Goal: Information Seeking & Learning: Check status

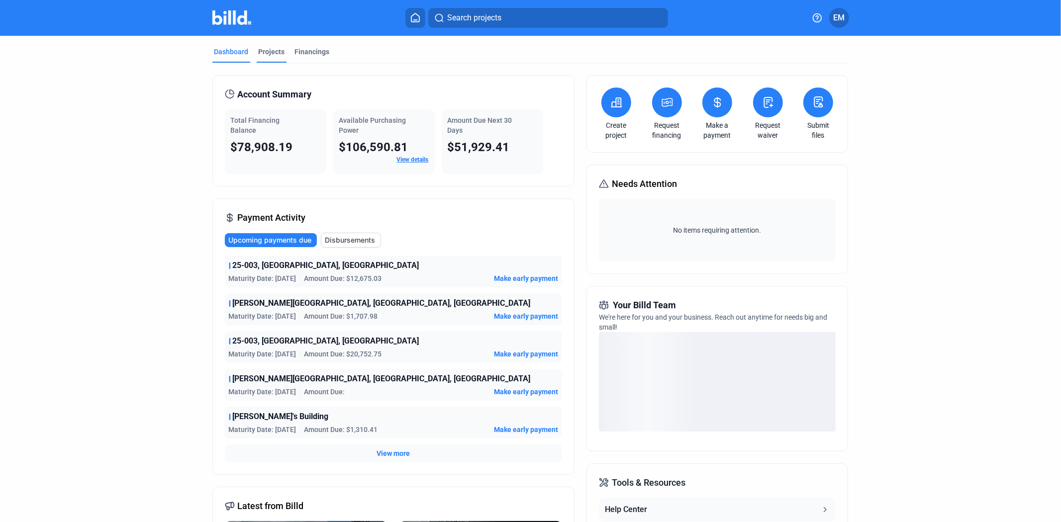
click at [268, 51] on div "Projects" at bounding box center [272, 52] width 26 height 10
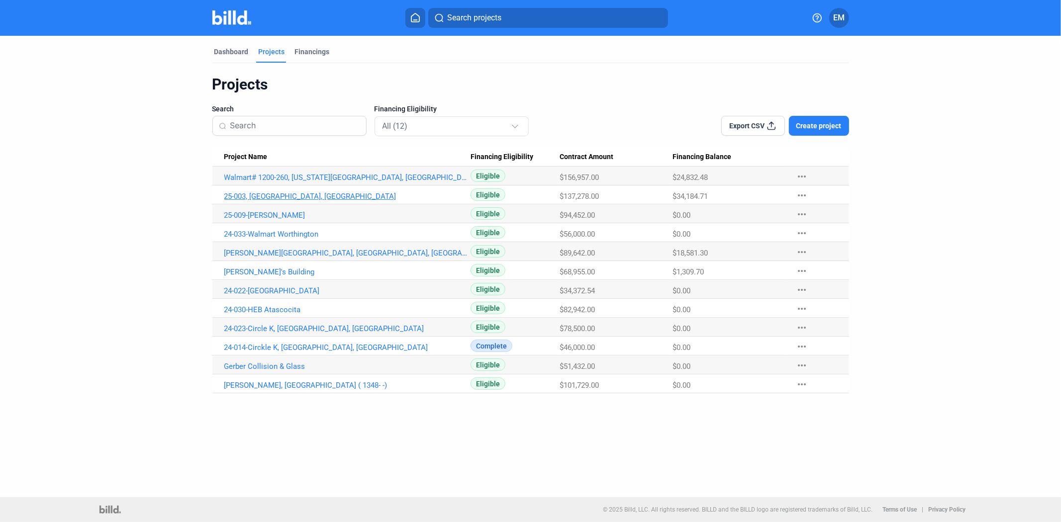
click at [287, 194] on link "25-003, [GEOGRAPHIC_DATA], [GEOGRAPHIC_DATA]" at bounding box center [347, 196] width 247 height 9
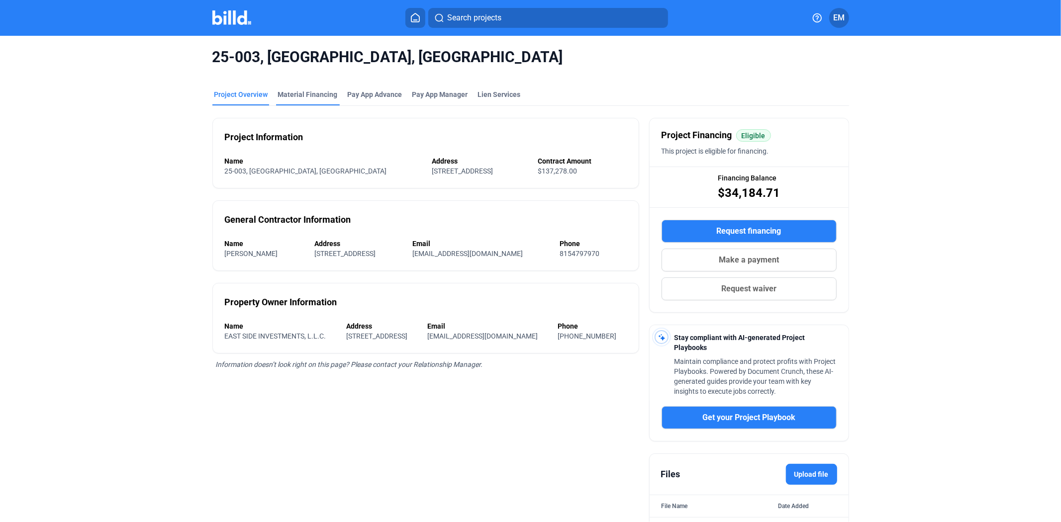
click at [325, 95] on div "Material Financing" at bounding box center [308, 95] width 60 height 10
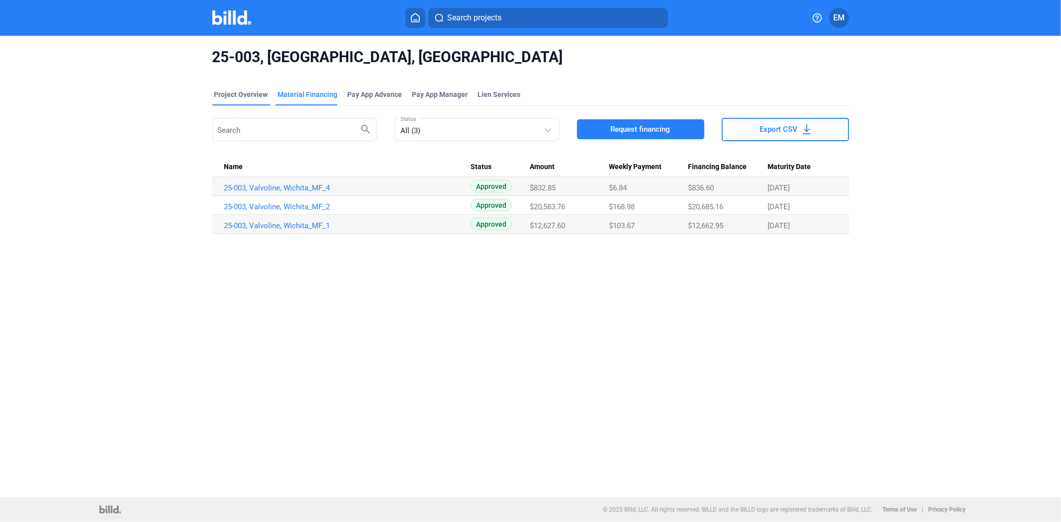
click at [250, 93] on div "Project Overview" at bounding box center [241, 95] width 54 height 10
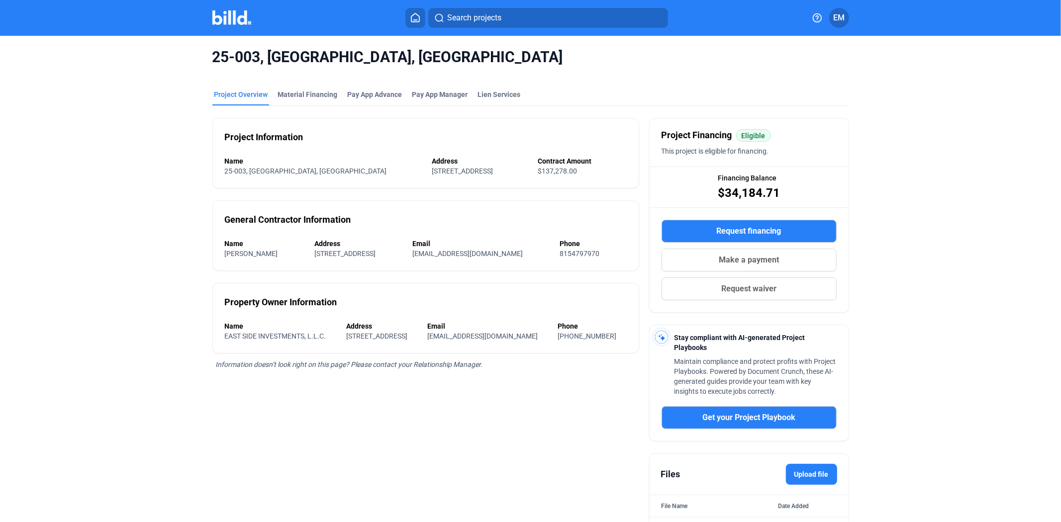
drag, startPoint x: 722, startPoint y: 197, endPoint x: 793, endPoint y: 195, distance: 71.1
click at [793, 195] on div "Financing Balance $34,184.71" at bounding box center [748, 187] width 199 height 40
copy span "34,184.71"
click at [366, 263] on div "General Contractor Information Name [PERSON_NAME] Address [STREET_ADDRESS] Emai…" at bounding box center [425, 235] width 427 height 71
click at [220, 51] on span "25-003, [GEOGRAPHIC_DATA], [GEOGRAPHIC_DATA]" at bounding box center [530, 57] width 636 height 19
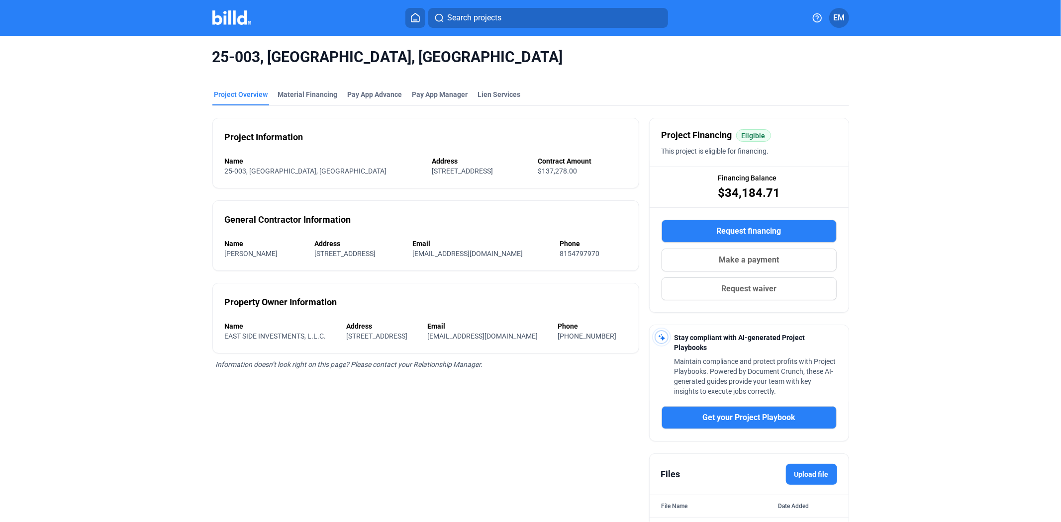
click at [301, 75] on div "25-003, [GEOGRAPHIC_DATA], [GEOGRAPHIC_DATA]" at bounding box center [530, 57] width 636 height 43
click at [225, 21] on img at bounding box center [231, 17] width 39 height 14
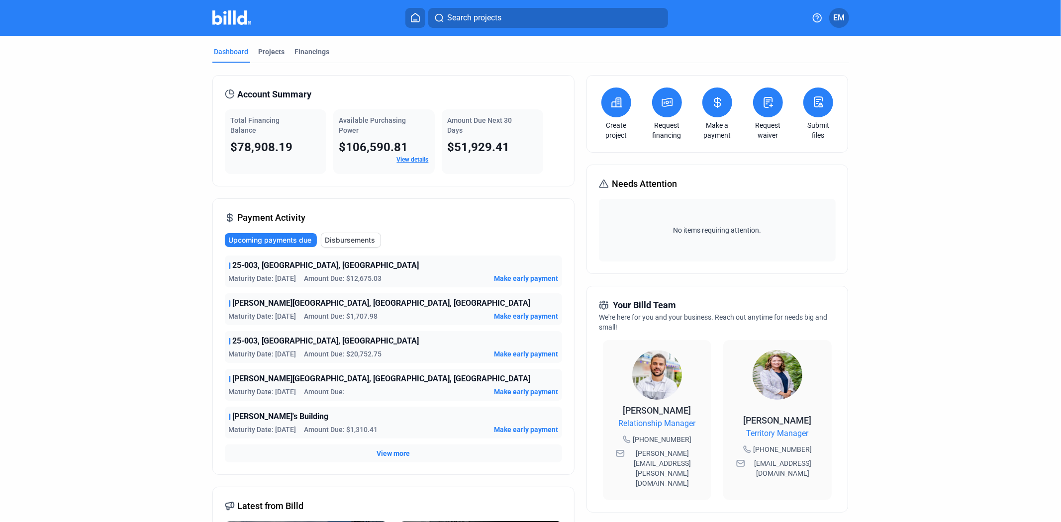
drag, startPoint x: 385, startPoint y: 276, endPoint x: 217, endPoint y: 276, distance: 167.6
click at [217, 276] on div "Payment Activity Upcoming payments due Disbursements 25-003, Valvoline, [GEOGRA…" at bounding box center [393, 336] width 362 height 276
click at [328, 279] on span "Amount Due: $12,675.03" at bounding box center [343, 278] width 78 height 10
drag, startPoint x: 385, startPoint y: 281, endPoint x: 348, endPoint y: 278, distance: 36.9
click at [348, 278] on div "Maturity Date: [DATE] Amount Due: $12,675.03 Make early payment" at bounding box center [393, 278] width 329 height 10
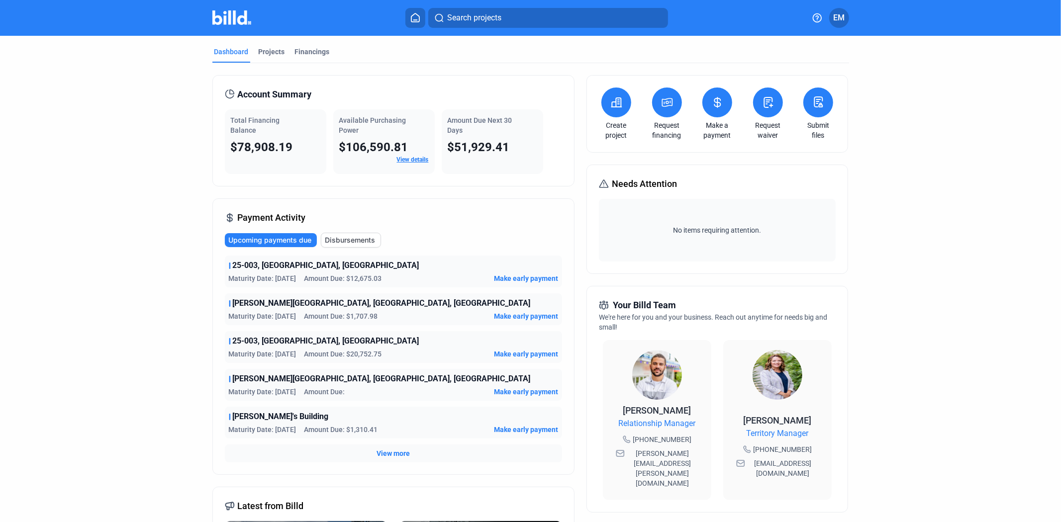
copy span "$12,675.03"
drag, startPoint x: 387, startPoint y: 356, endPoint x: 354, endPoint y: 361, distance: 33.3
click at [354, 361] on div "25-003, Valvoline, Wichita Maturity Date: [DATE] Amount Due: $20,752.75 Make ea…" at bounding box center [393, 347] width 337 height 32
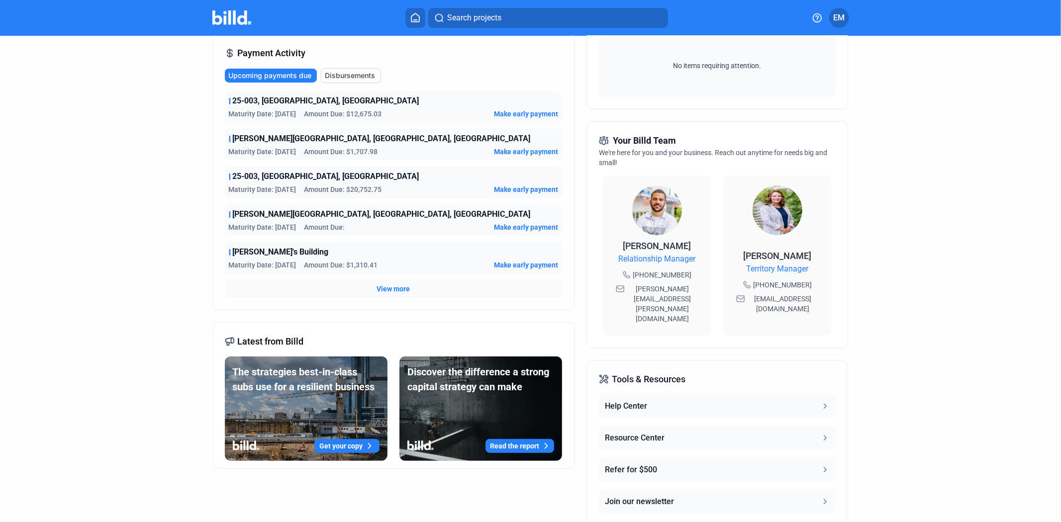
scroll to position [166, 0]
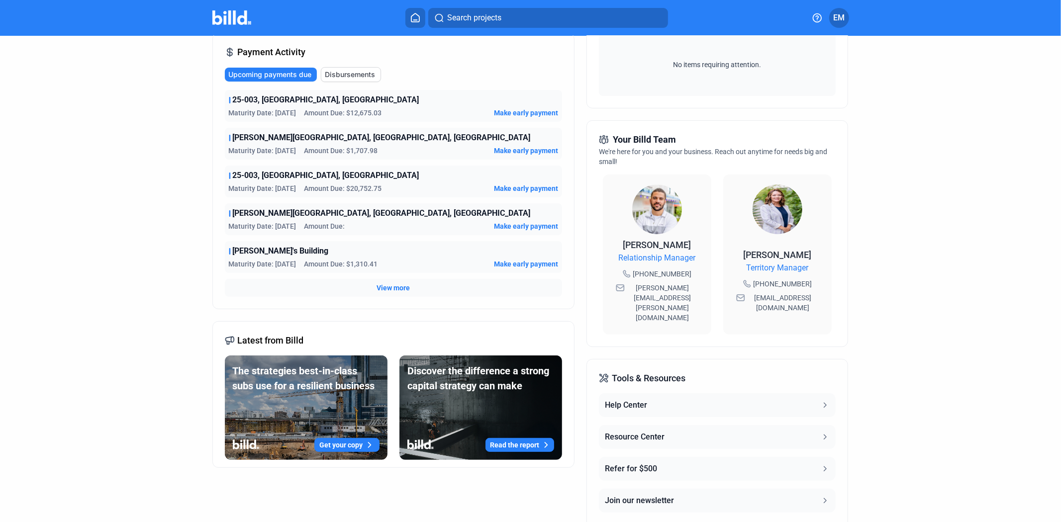
click at [391, 285] on span "View more" at bounding box center [392, 288] width 33 height 10
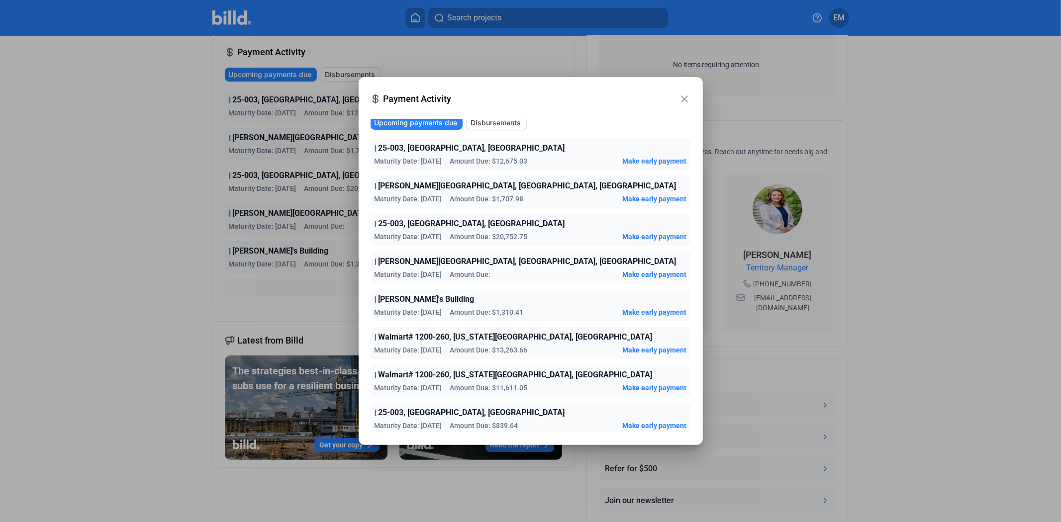
scroll to position [5, 0]
drag, startPoint x: 531, startPoint y: 157, endPoint x: 497, endPoint y: 162, distance: 34.2
click at [497, 162] on div "Maturity Date: [DATE] Amount Due: $12,675.03 Make early payment" at bounding box center [530, 160] width 312 height 10
click at [573, 157] on div "Maturity Date: [DATE] Amount Due: $12,675.03 Make early payment" at bounding box center [530, 160] width 312 height 10
click at [493, 124] on span "Disbursements" at bounding box center [496, 121] width 50 height 10
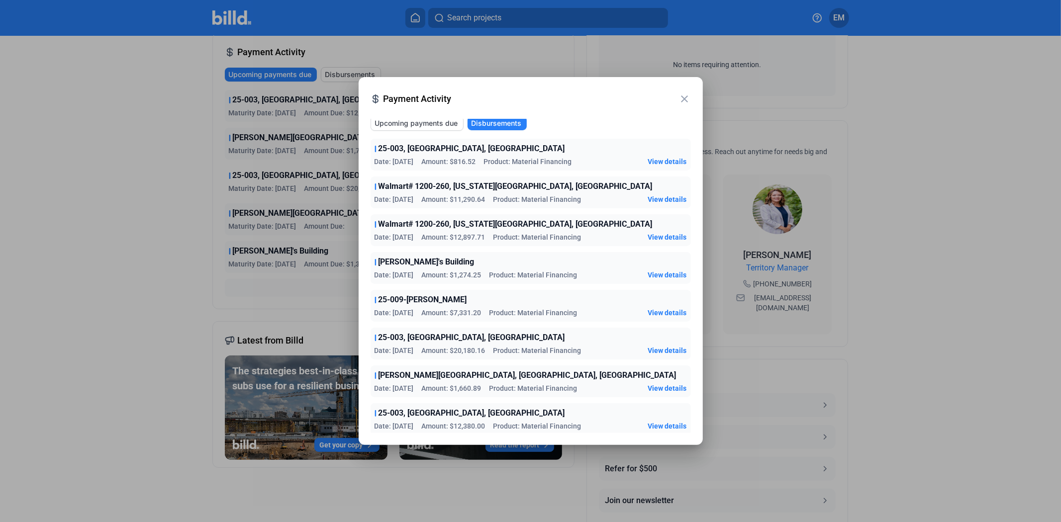
scroll to position [0, 0]
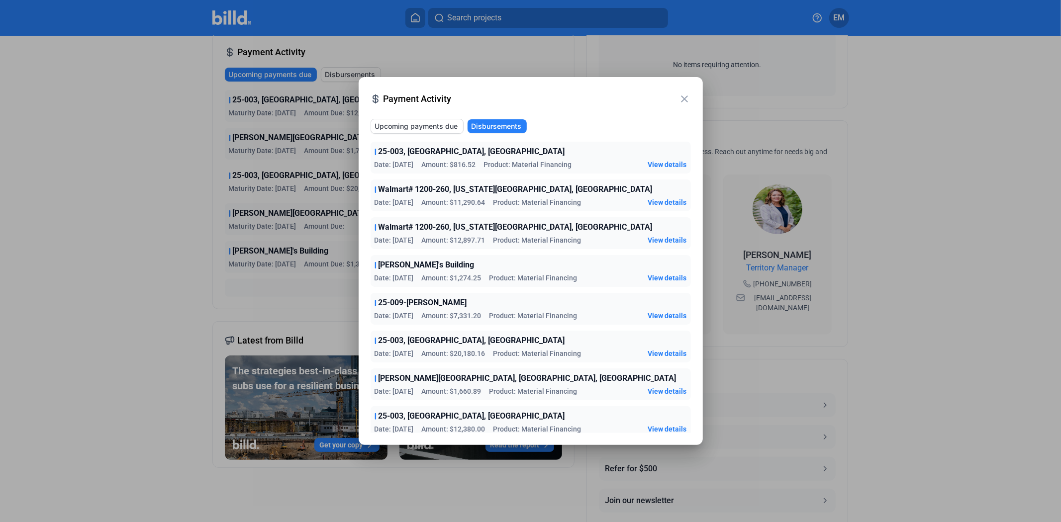
drag, startPoint x: 478, startPoint y: 163, endPoint x: 454, endPoint y: 162, distance: 24.4
click at [454, 162] on div "Date: [DATE] Amount: $816.52 Product: Material Financing" at bounding box center [472, 165] width 197 height 10
copy span "816.52"
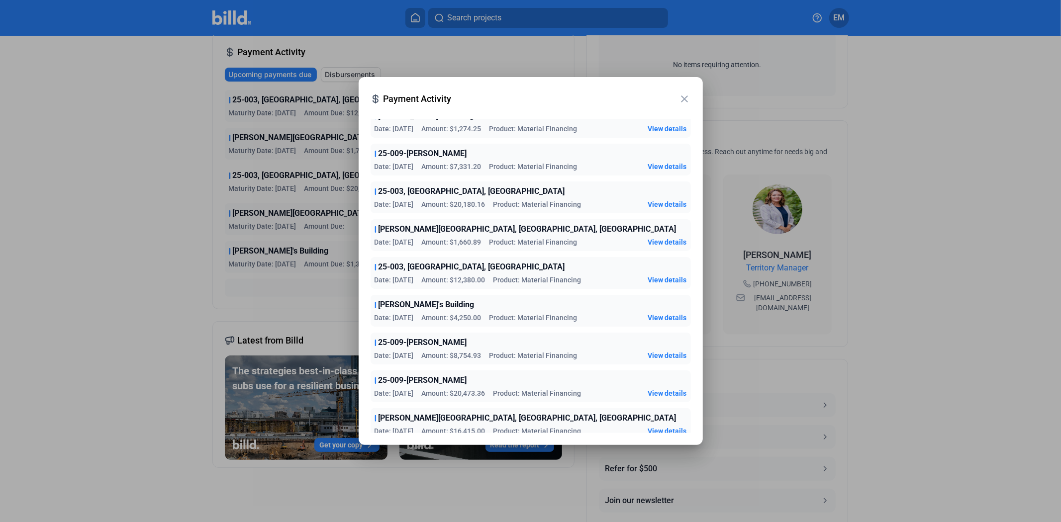
scroll to position [129, 0]
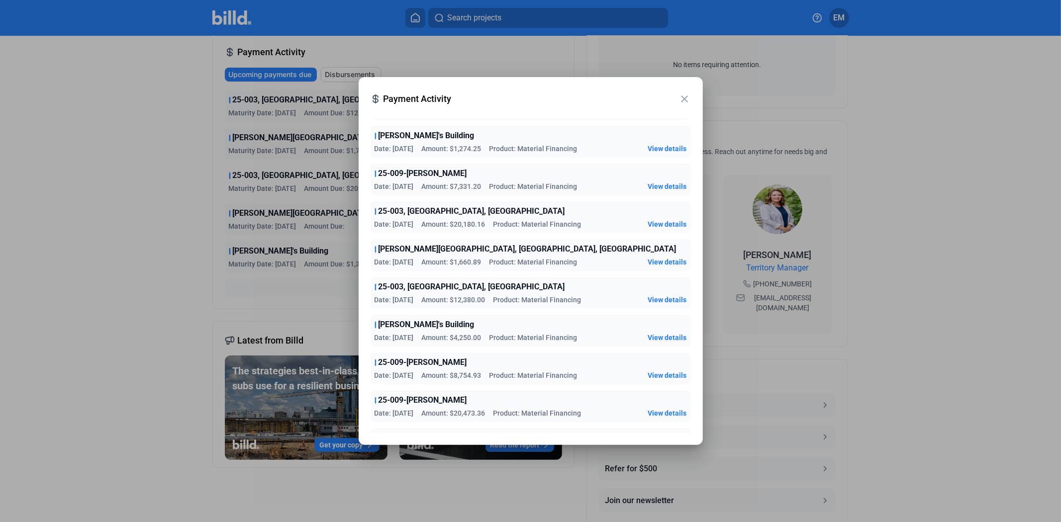
drag, startPoint x: 490, startPoint y: 298, endPoint x: 458, endPoint y: 304, distance: 32.9
click at [458, 304] on div "Date: [DATE] Amount: $12,380.00 Product: Material Financing" at bounding box center [477, 300] width 207 height 10
copy span "12,380.00"
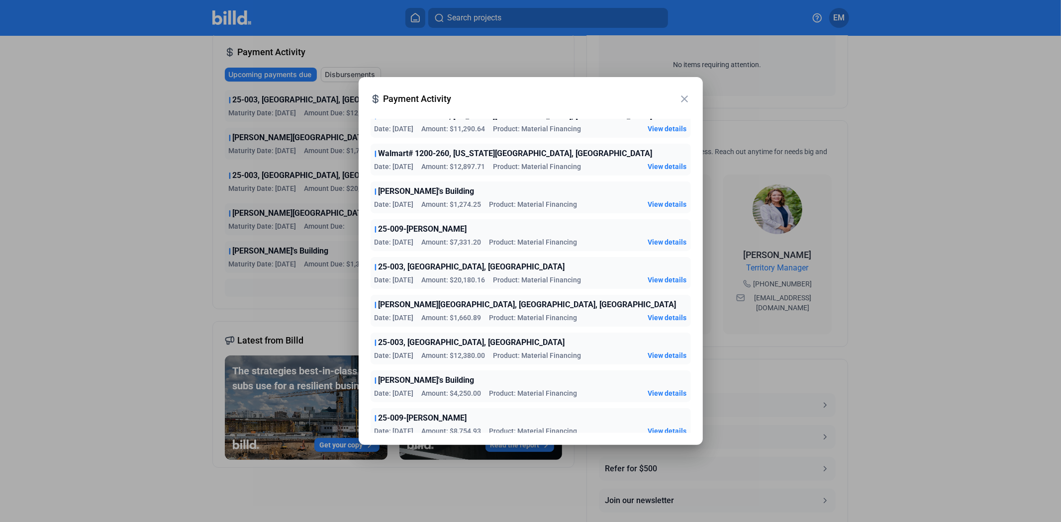
click at [500, 273] on div "25-003, [PERSON_NAME][GEOGRAPHIC_DATA] Date: [DATE] Amount: $20,180.16 Product:…" at bounding box center [530, 273] width 320 height 32
drag, startPoint x: 483, startPoint y: 281, endPoint x: 455, endPoint y: 283, distance: 27.5
click at [455, 283] on div "Date: [DATE] Amount: $20,180.16 Product: Material Financing" at bounding box center [477, 280] width 207 height 10
copy span "20,180.16"
drag, startPoint x: 485, startPoint y: 238, endPoint x: 456, endPoint y: 240, distance: 28.9
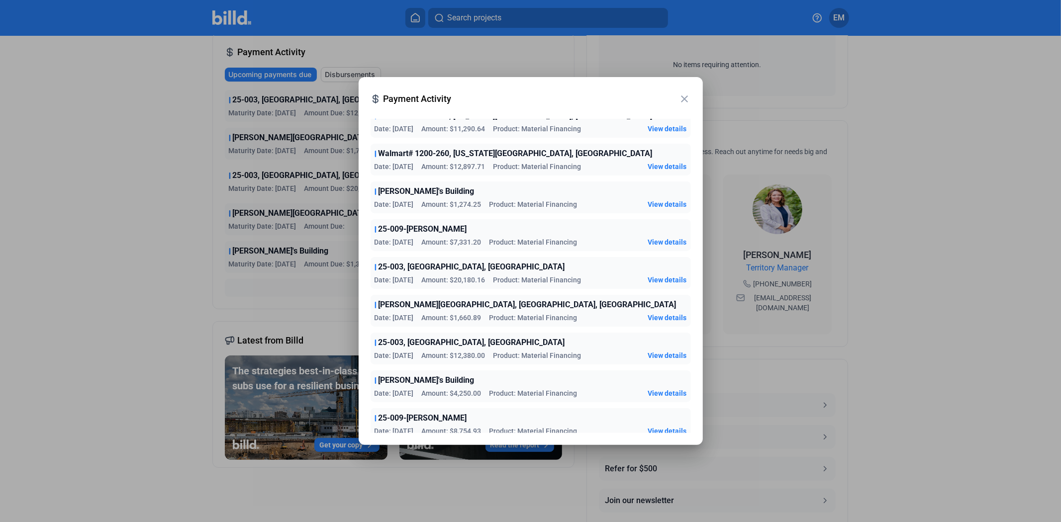
click at [456, 240] on div "Date: [DATE] Amount: $7,331.20 Product: Material Financing" at bounding box center [475, 242] width 203 height 10
click at [449, 240] on span "Amount: $7,331.20" at bounding box center [452, 242] width 60 height 10
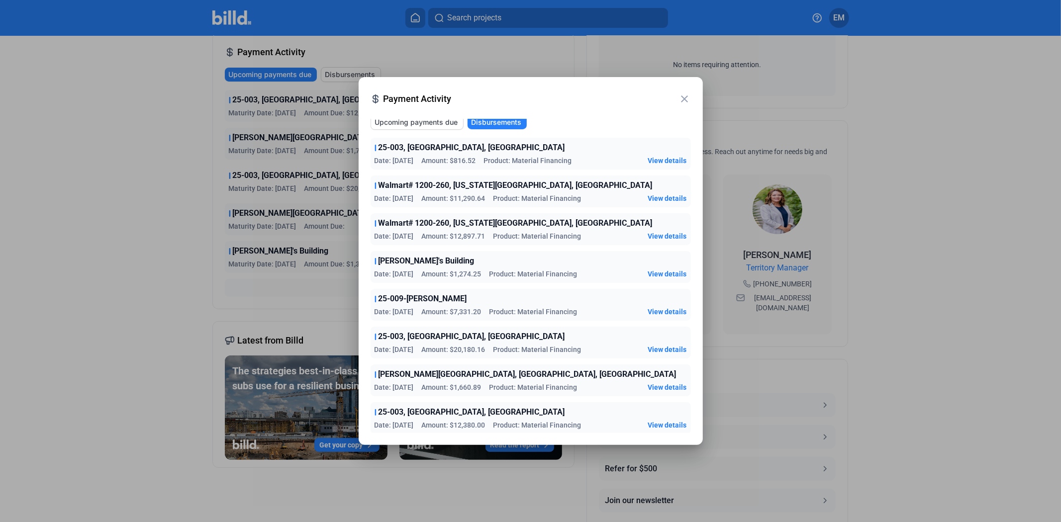
scroll to position [0, 0]
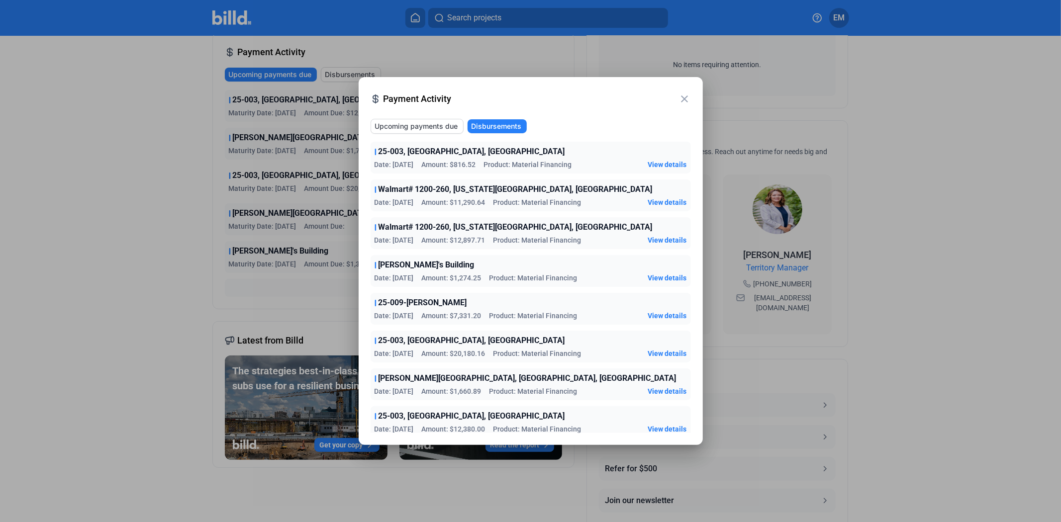
drag, startPoint x: 476, startPoint y: 163, endPoint x: 450, endPoint y: 163, distance: 25.9
click at [450, 163] on div "Date: [DATE] Amount: $816.52 Product: Material Financing" at bounding box center [472, 165] width 197 height 10
copy span "$816.52"
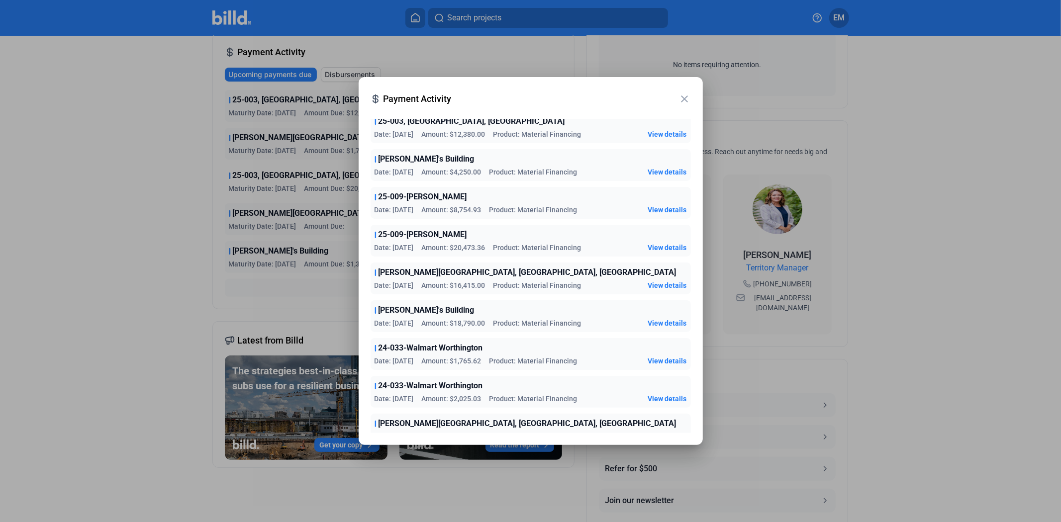
scroll to position [240, 0]
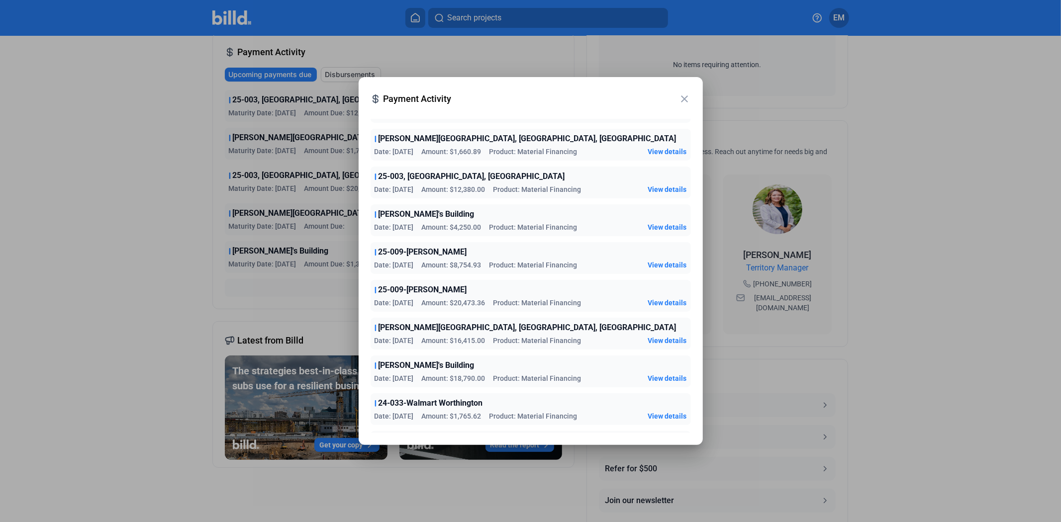
drag, startPoint x: 418, startPoint y: 300, endPoint x: 392, endPoint y: 306, distance: 26.5
click at [392, 306] on div "Date: [DATE] Amount: $20,473.36 Product: Material Financing" at bounding box center [477, 303] width 207 height 10
copy span "[DATE]"
click at [457, 303] on span "Amount: $20,473.36" at bounding box center [454, 303] width 64 height 10
drag, startPoint x: 417, startPoint y: 264, endPoint x: 392, endPoint y: 266, distance: 24.9
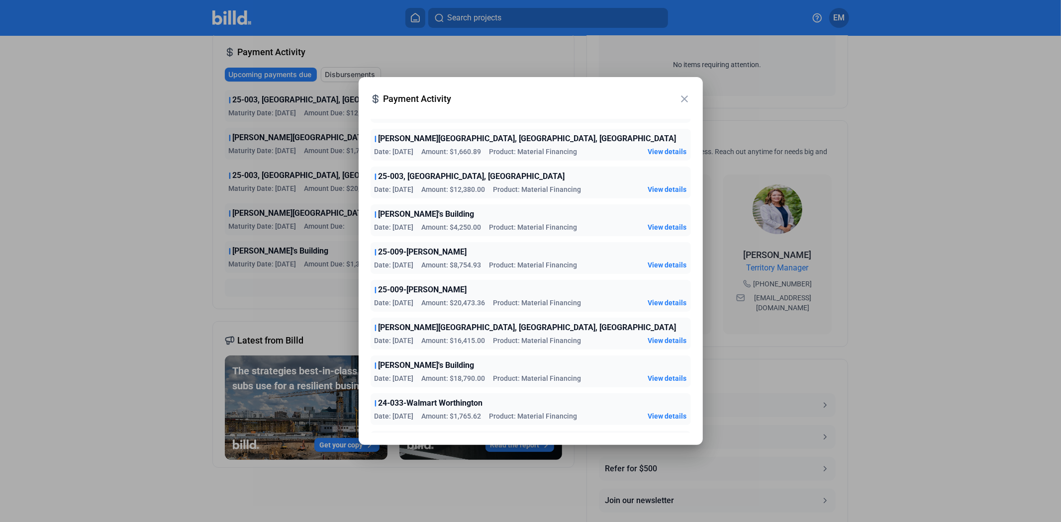
click at [392, 266] on span "Date: [DATE]" at bounding box center [393, 265] width 39 height 10
copy span "[DATE]"
click at [485, 266] on div "Date: [DATE] Amount: $8,754.93 Product: Material Financing" at bounding box center [475, 265] width 203 height 10
drag, startPoint x: 415, startPoint y: 190, endPoint x: 394, endPoint y: 187, distance: 21.5
click at [394, 187] on span "Date: [DATE]" at bounding box center [393, 189] width 39 height 10
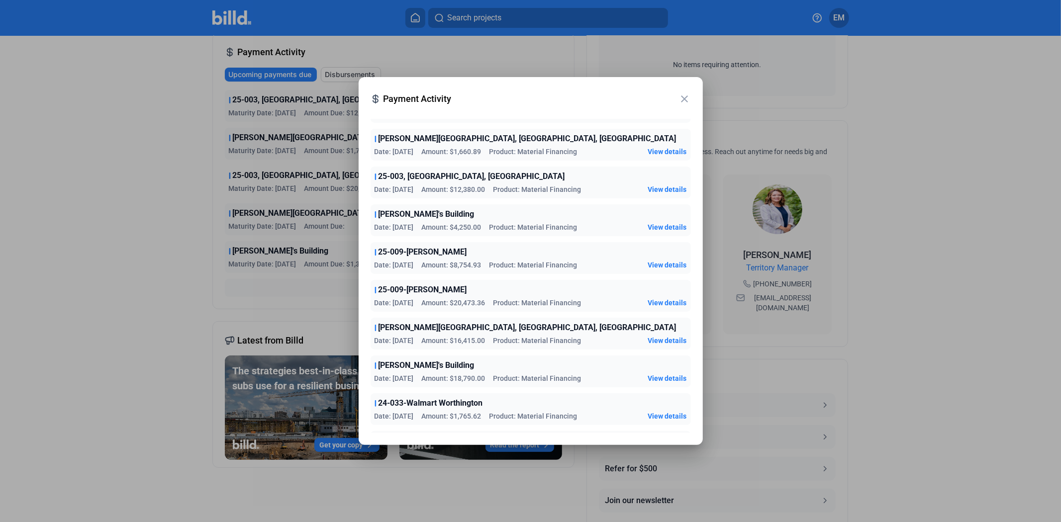
copy span "[DATE]"
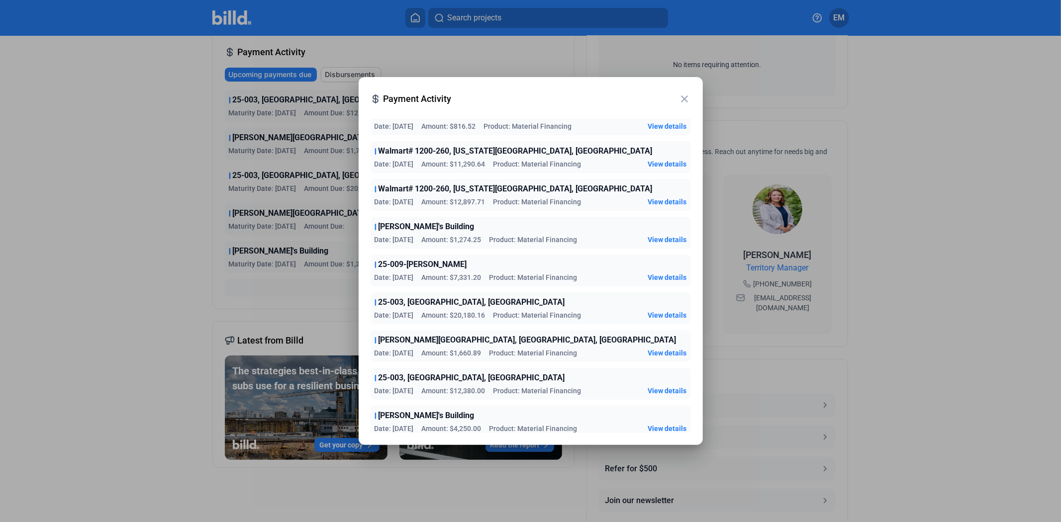
scroll to position [18, 0]
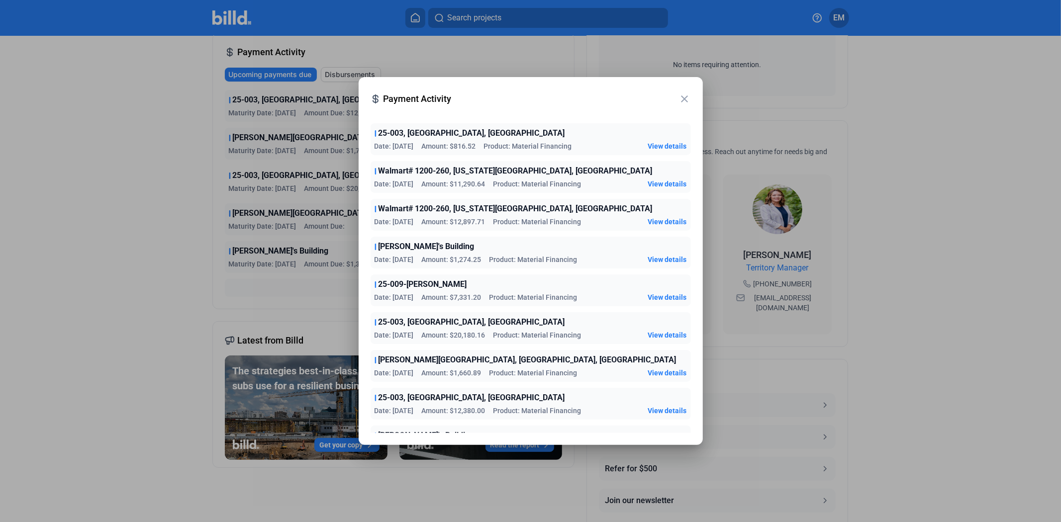
drag, startPoint x: 419, startPoint y: 334, endPoint x: 391, endPoint y: 330, distance: 27.6
click at [391, 330] on div "Date: [DATE] Amount: $20,180.16 Product: Material Financing" at bounding box center [477, 335] width 207 height 10
copy span "[DATE]"
click at [447, 398] on span "25-003, [GEOGRAPHIC_DATA], [GEOGRAPHIC_DATA]" at bounding box center [471, 398] width 186 height 12
drag, startPoint x: 491, startPoint y: 410, endPoint x: 454, endPoint y: 409, distance: 36.8
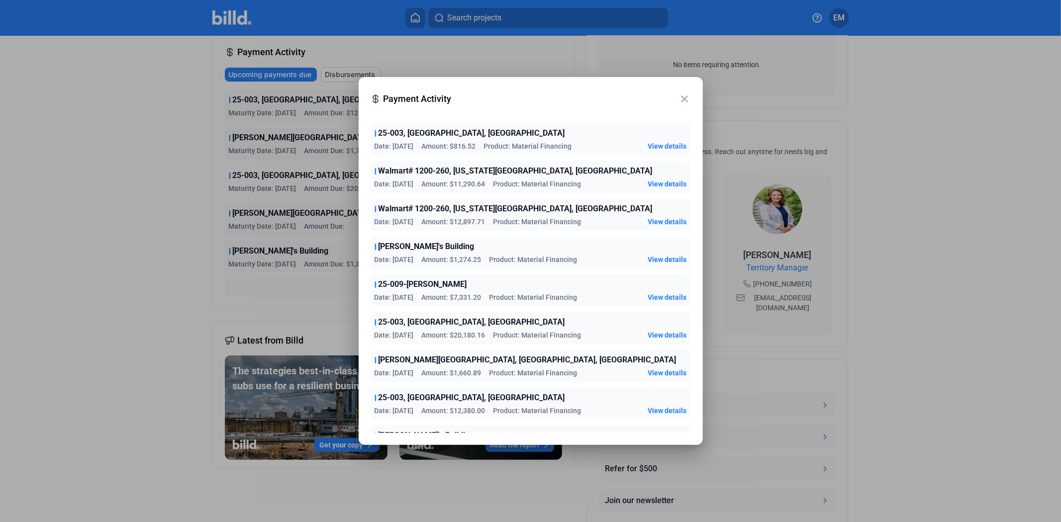
click at [454, 409] on div "Date: [DATE] Amount: $12,380.00 Product: Material Financing" at bounding box center [477, 411] width 207 height 10
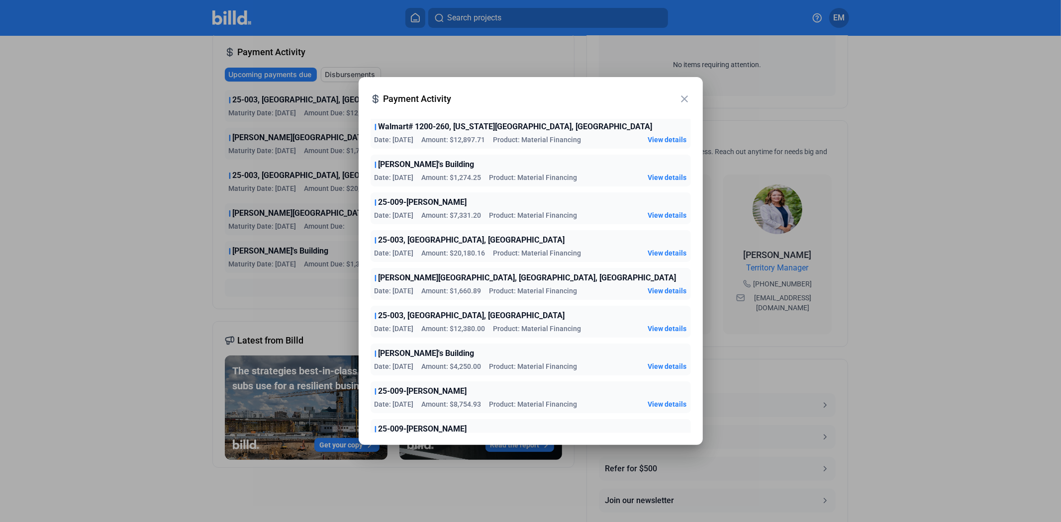
scroll to position [74, 0]
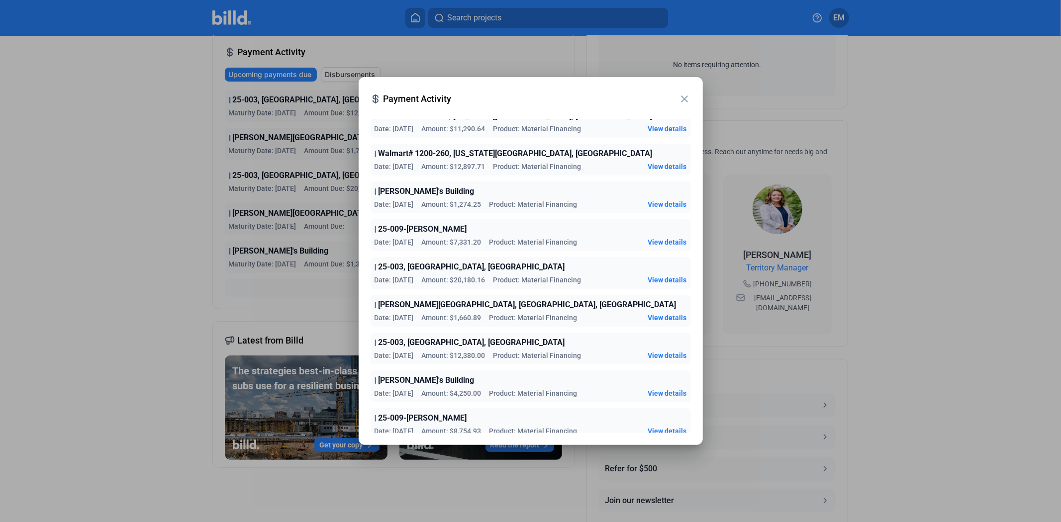
click at [460, 280] on span "Amount: $20,180.16" at bounding box center [454, 280] width 64 height 10
drag, startPoint x: 488, startPoint y: 280, endPoint x: 456, endPoint y: 277, distance: 31.5
click at [456, 277] on span "Amount: $20,180.16" at bounding box center [454, 280] width 64 height 10
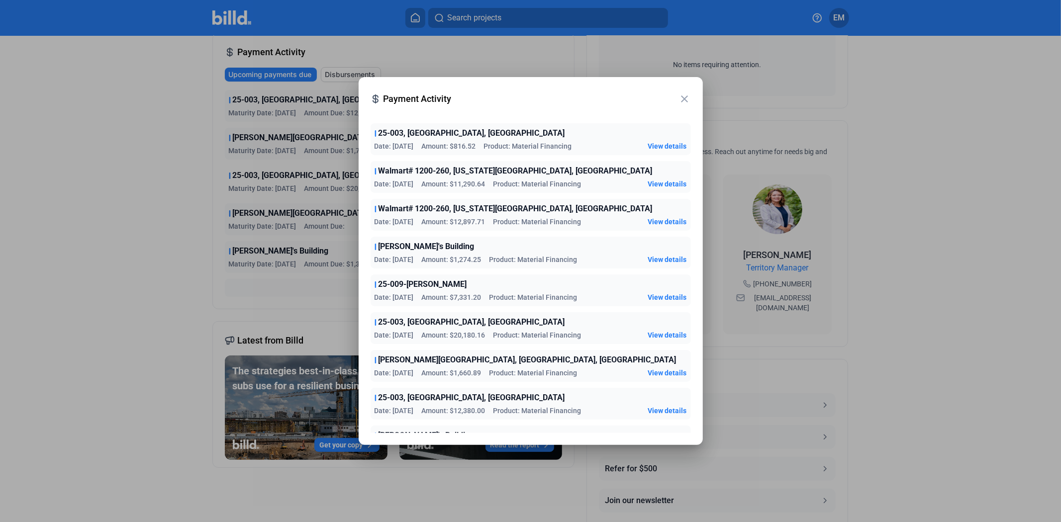
scroll to position [0, 0]
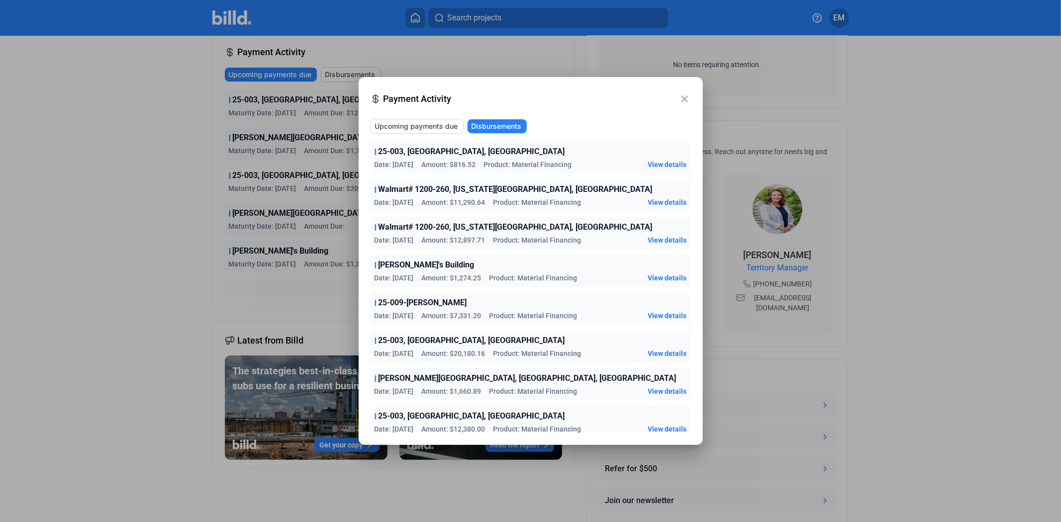
drag, startPoint x: 478, startPoint y: 166, endPoint x: 450, endPoint y: 168, distance: 27.9
click at [450, 168] on div "Date: [DATE] Amount: $816.52 Product: Material Financing" at bounding box center [472, 165] width 197 height 10
drag, startPoint x: 409, startPoint y: 166, endPoint x: 392, endPoint y: 166, distance: 16.9
click at [392, 166] on div "Date: [DATE] Amount: $816.52 Product: Material Financing" at bounding box center [472, 165] width 197 height 10
drag, startPoint x: 417, startPoint y: 353, endPoint x: 389, endPoint y: 354, distance: 27.4
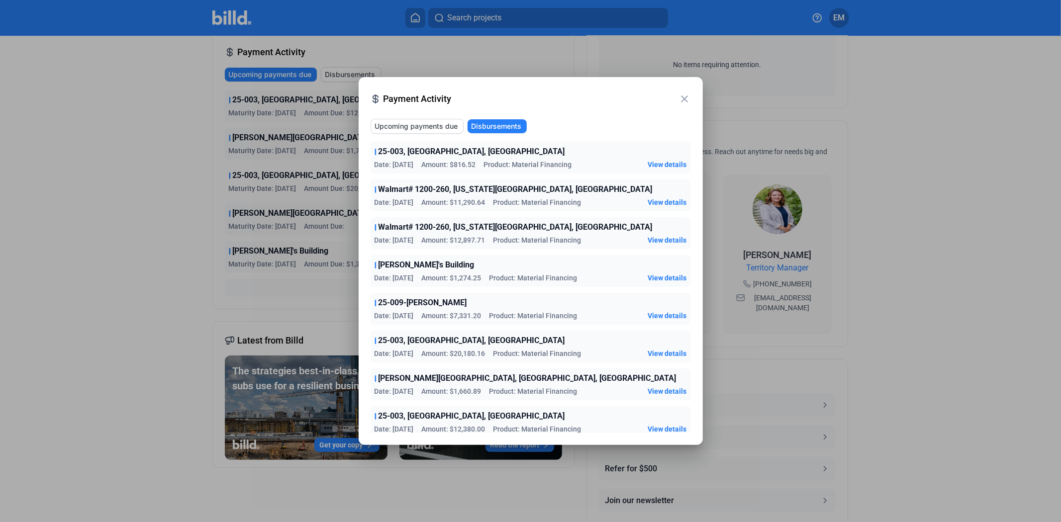
click at [389, 354] on span "Date: [DATE]" at bounding box center [393, 354] width 39 height 10
click at [424, 128] on span "Upcoming payments due" at bounding box center [416, 126] width 83 height 10
click at [478, 125] on span "Disbursements" at bounding box center [496, 126] width 50 height 10
click at [446, 132] on button "Upcoming payments due" at bounding box center [416, 126] width 93 height 15
click at [454, 125] on span "Upcoming payments due" at bounding box center [416, 126] width 83 height 10
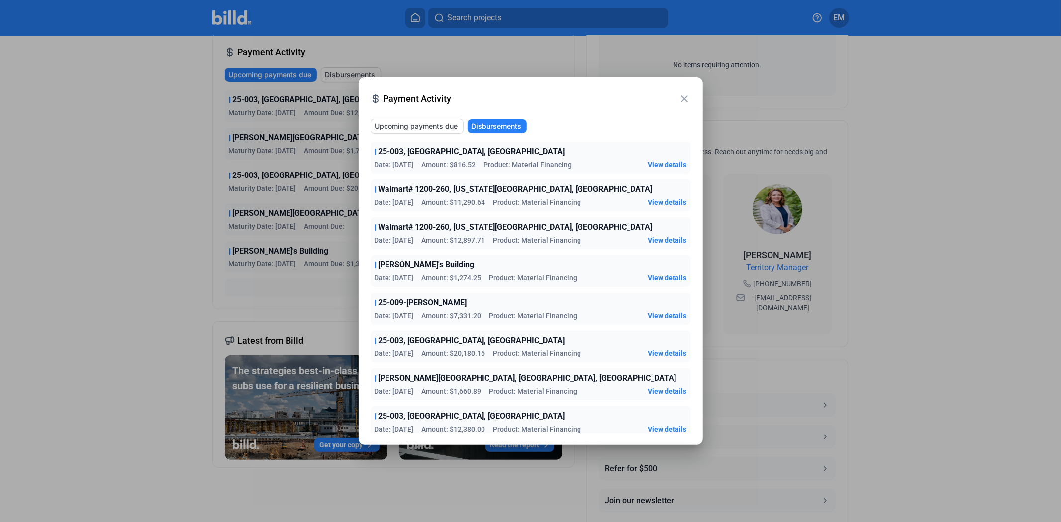
click at [454, 125] on span "Upcoming payments due" at bounding box center [416, 126] width 83 height 10
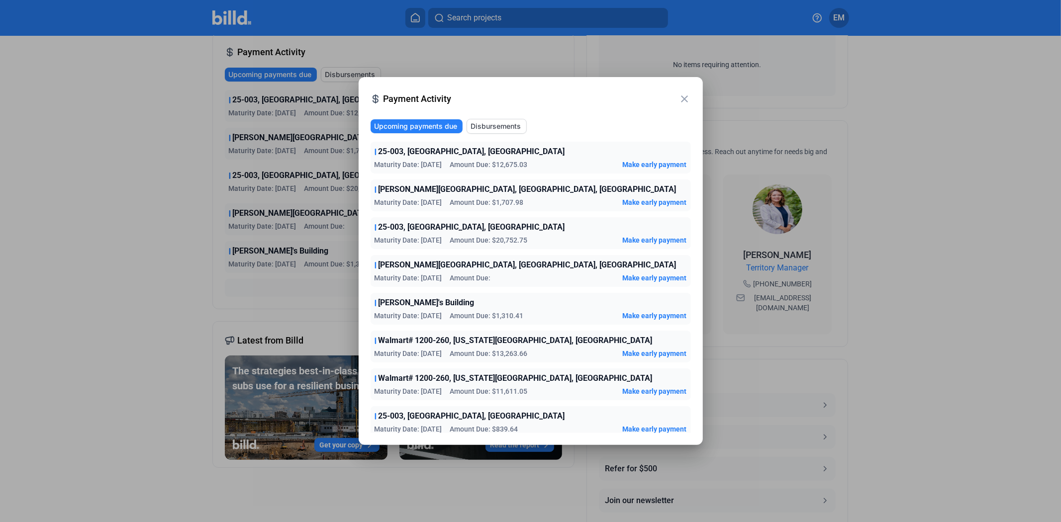
click at [480, 125] on span "Disbursements" at bounding box center [496, 126] width 50 height 10
click at [496, 123] on span "Disbursements" at bounding box center [496, 126] width 50 height 10
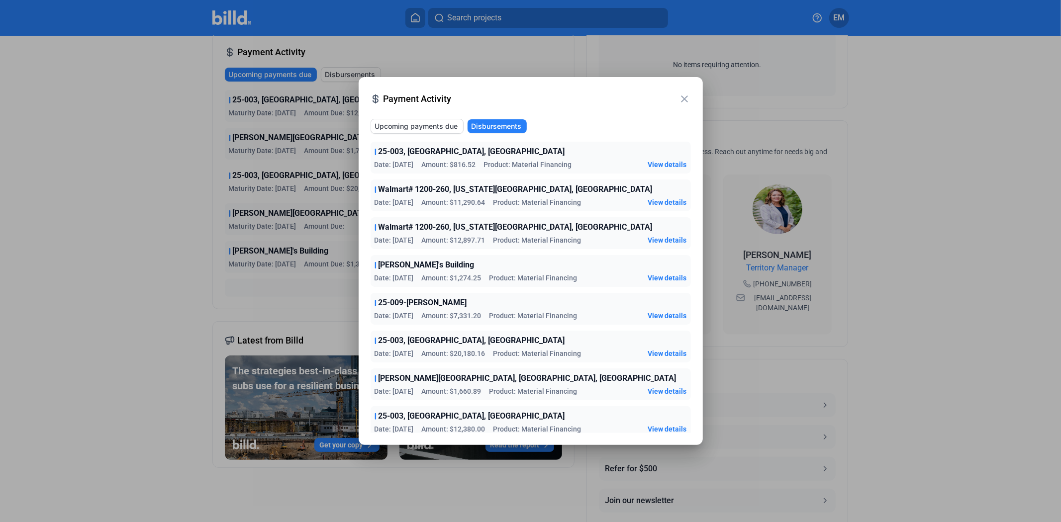
click at [501, 126] on span "Disbursements" at bounding box center [496, 126] width 50 height 10
click at [419, 125] on span "Upcoming payments due" at bounding box center [416, 126] width 83 height 10
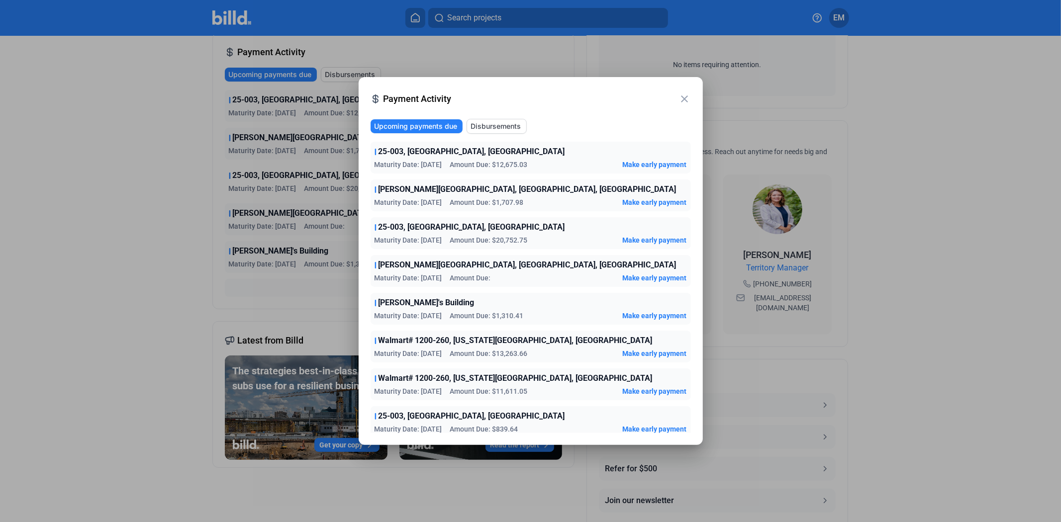
drag, startPoint x: 516, startPoint y: 164, endPoint x: 497, endPoint y: 168, distance: 19.2
click at [497, 168] on span "Amount Due: $12,675.03" at bounding box center [489, 165] width 78 height 10
click at [437, 169] on span "Maturity Date: [DATE]" at bounding box center [408, 165] width 68 height 10
drag, startPoint x: 444, startPoint y: 163, endPoint x: 419, endPoint y: 162, distance: 24.9
click at [419, 162] on span "Maturity Date: [DATE]" at bounding box center [408, 165] width 68 height 10
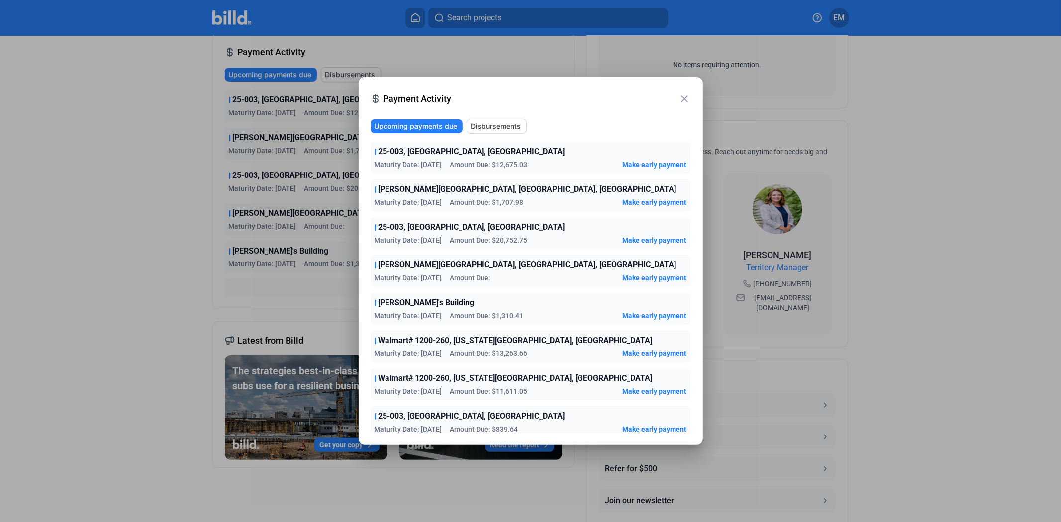
click at [420, 195] on div "[PERSON_NAME][GEOGRAPHIC_DATA], [PERSON_NAME], [GEOGRAPHIC_DATA] Maturity Date:…" at bounding box center [530, 195] width 320 height 32
drag, startPoint x: 446, startPoint y: 239, endPoint x: 419, endPoint y: 240, distance: 26.9
click at [419, 240] on div "Maturity Date: [DATE] Amount Due: $20,752.75" at bounding box center [450, 240] width 153 height 10
drag, startPoint x: 532, startPoint y: 238, endPoint x: 496, endPoint y: 242, distance: 36.6
click at [496, 242] on div "Maturity Date: [DATE] Amount Due: $20,752.75 Make early payment" at bounding box center [530, 240] width 312 height 10
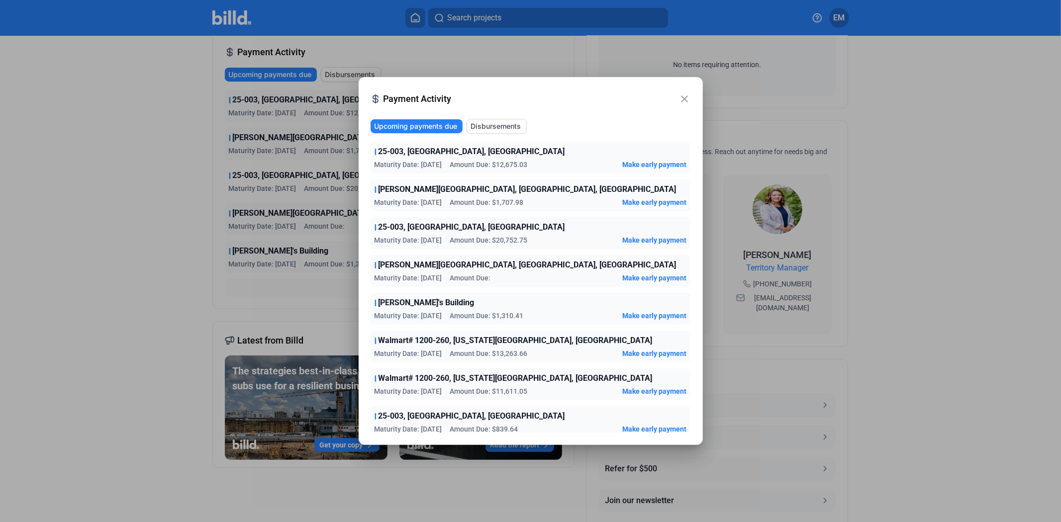
scroll to position [5, 0]
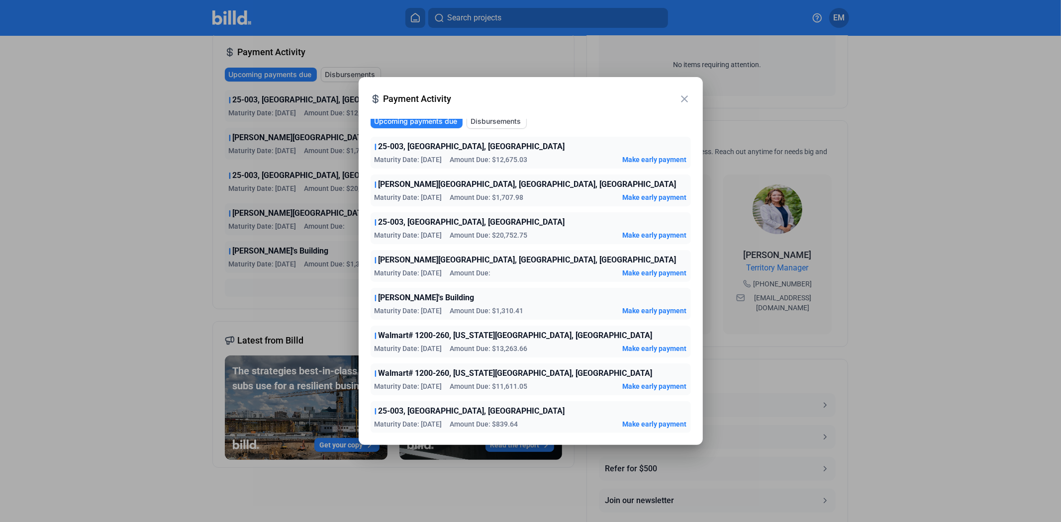
drag, startPoint x: 448, startPoint y: 423, endPoint x: 421, endPoint y: 426, distance: 27.0
click at [421, 426] on div "Maturity Date: [DATE] Amount Due: $839.64" at bounding box center [446, 424] width 144 height 10
drag, startPoint x: 531, startPoint y: 424, endPoint x: 496, endPoint y: 426, distance: 34.9
click at [496, 426] on div "Maturity Date: [DATE] Amount Due: $839.64 Make early payment" at bounding box center [530, 424] width 312 height 10
click at [687, 96] on mat-icon "close" at bounding box center [685, 99] width 12 height 12
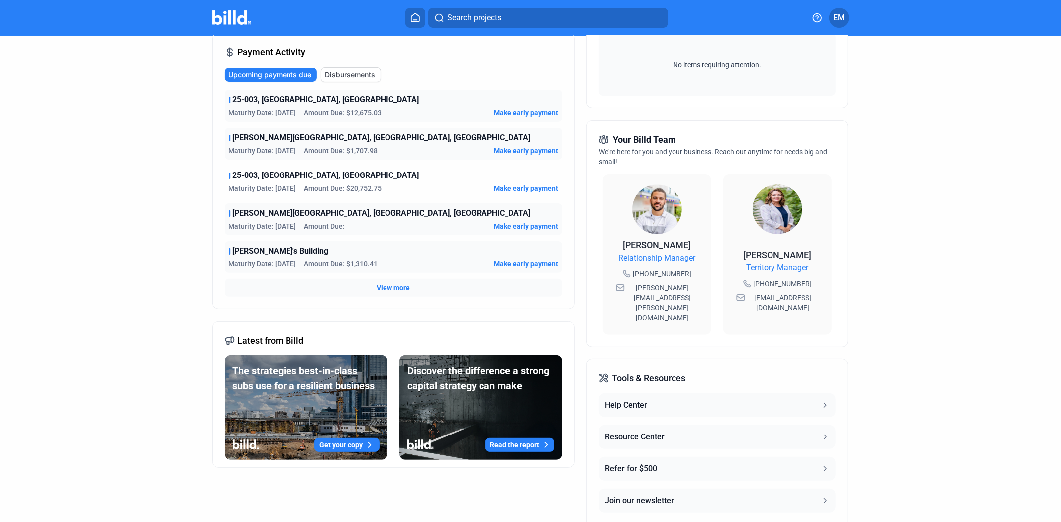
scroll to position [0, 0]
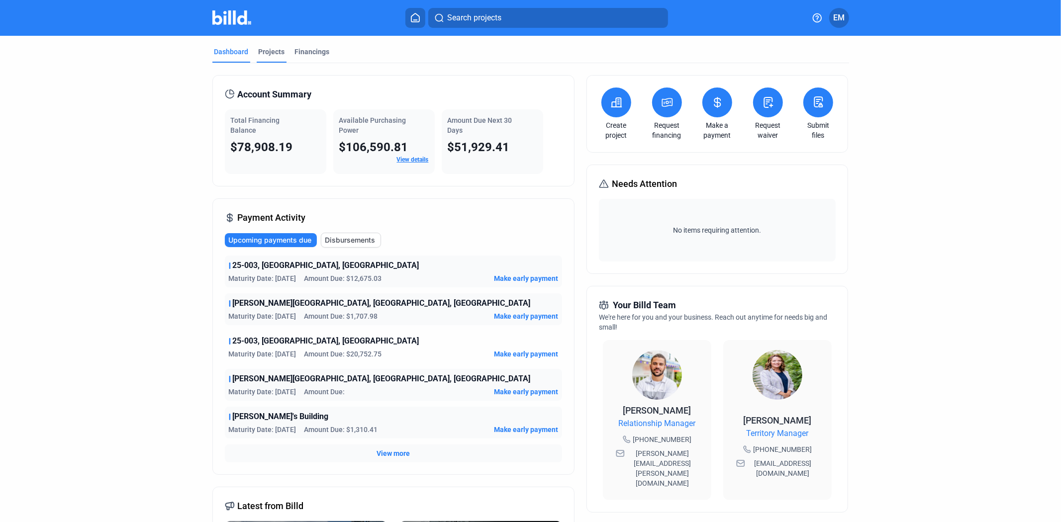
click at [261, 48] on div "Projects" at bounding box center [272, 52] width 26 height 10
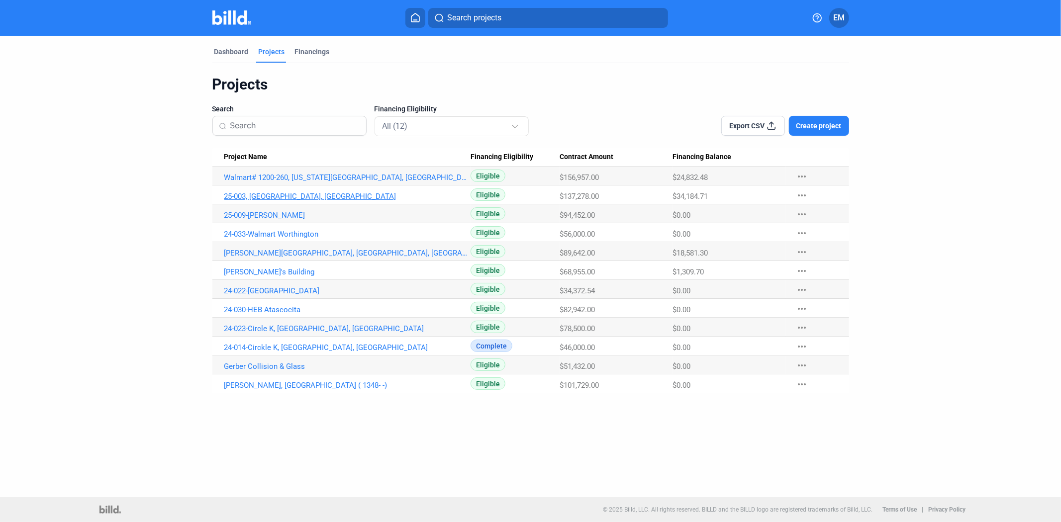
click at [270, 195] on link "25-003, [GEOGRAPHIC_DATA], [GEOGRAPHIC_DATA]" at bounding box center [347, 196] width 247 height 9
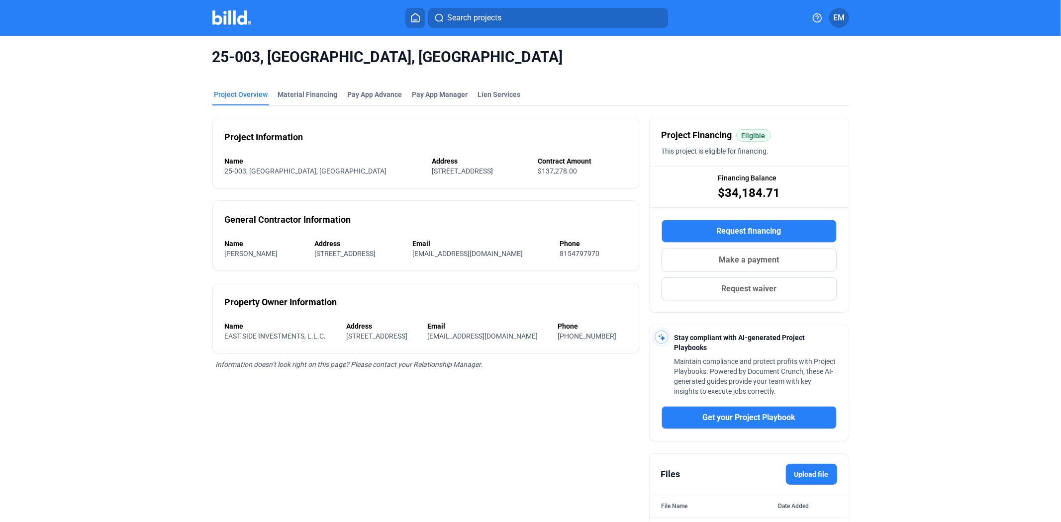
drag, startPoint x: 784, startPoint y: 190, endPoint x: 722, endPoint y: 188, distance: 61.7
click at [722, 188] on div "Financing Balance $34,184.71" at bounding box center [748, 187] width 199 height 40
click at [247, 91] on div "Project Overview" at bounding box center [241, 95] width 54 height 10
click at [296, 90] on div "Material Financing" at bounding box center [308, 95] width 60 height 10
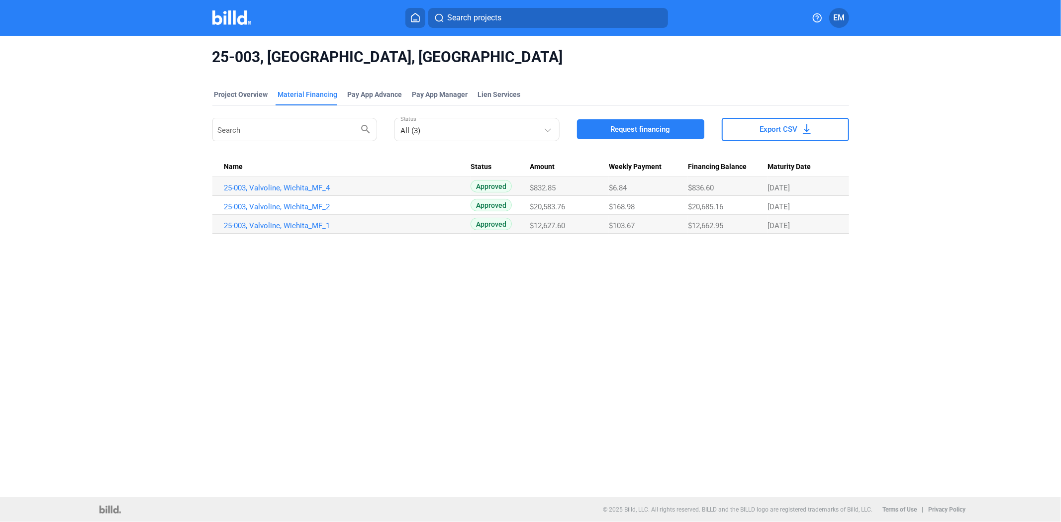
click at [230, 17] on img at bounding box center [231, 17] width 39 height 14
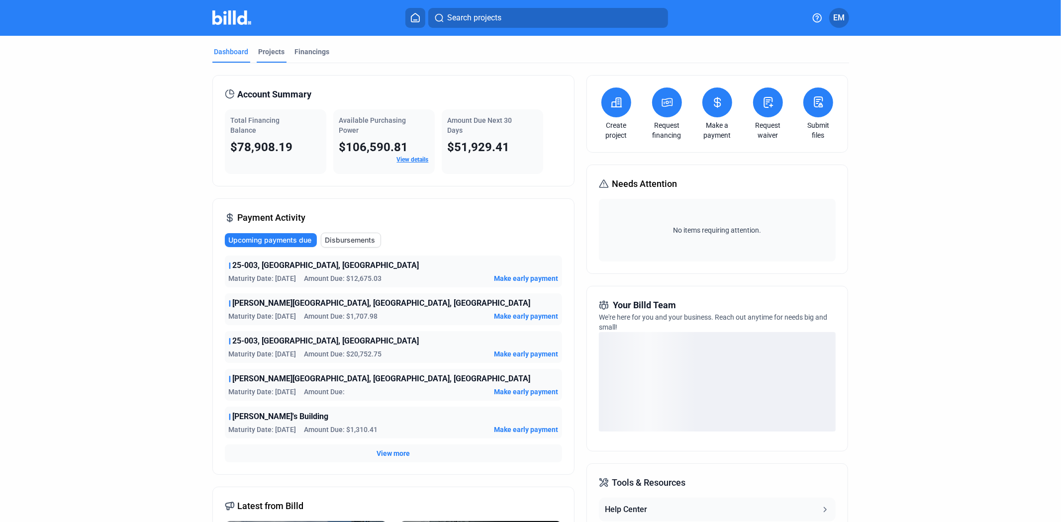
click at [273, 50] on div "Projects" at bounding box center [272, 52] width 26 height 10
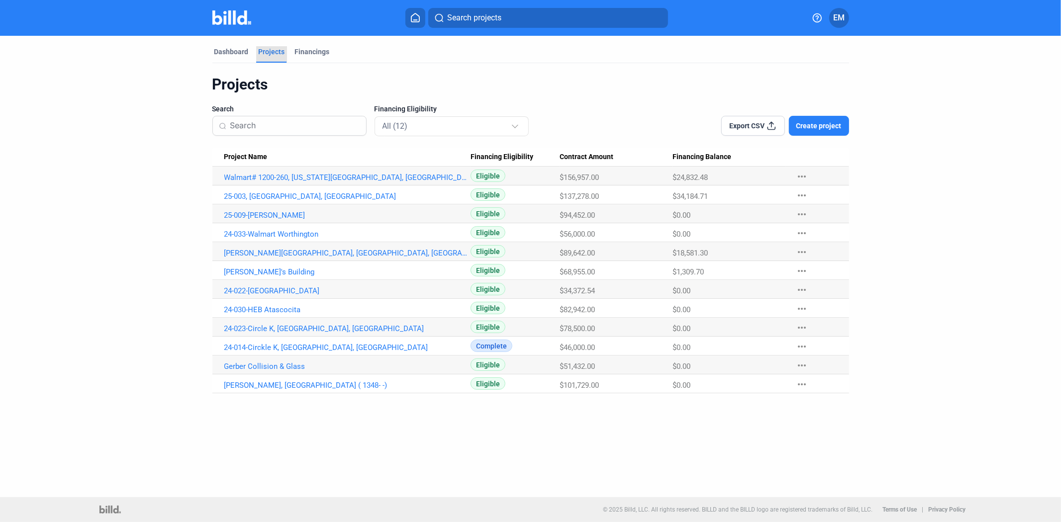
click at [273, 50] on div "Projects" at bounding box center [272, 52] width 26 height 10
click at [248, 217] on link "25-009-[PERSON_NAME]" at bounding box center [347, 215] width 247 height 9
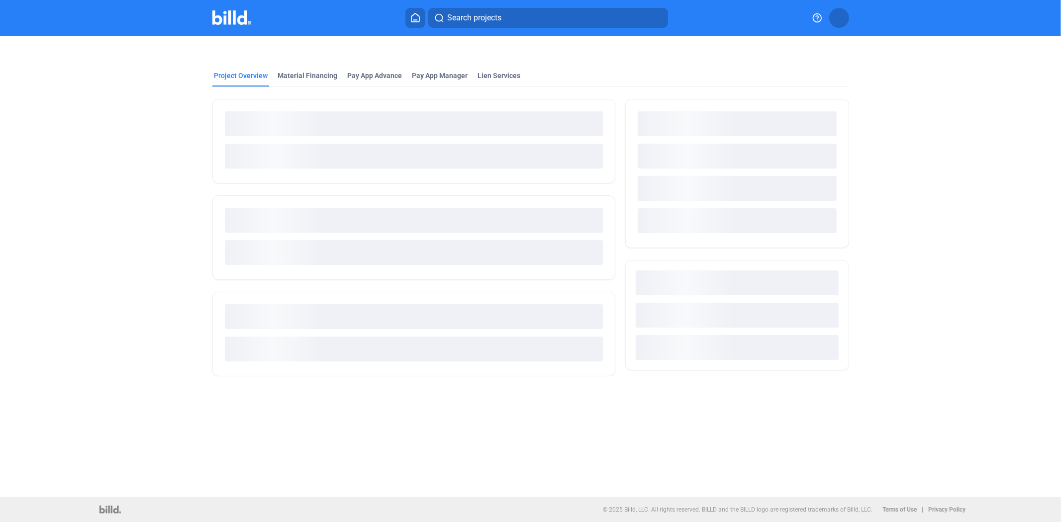
click at [577, 222] on div "loading" at bounding box center [414, 220] width 378 height 25
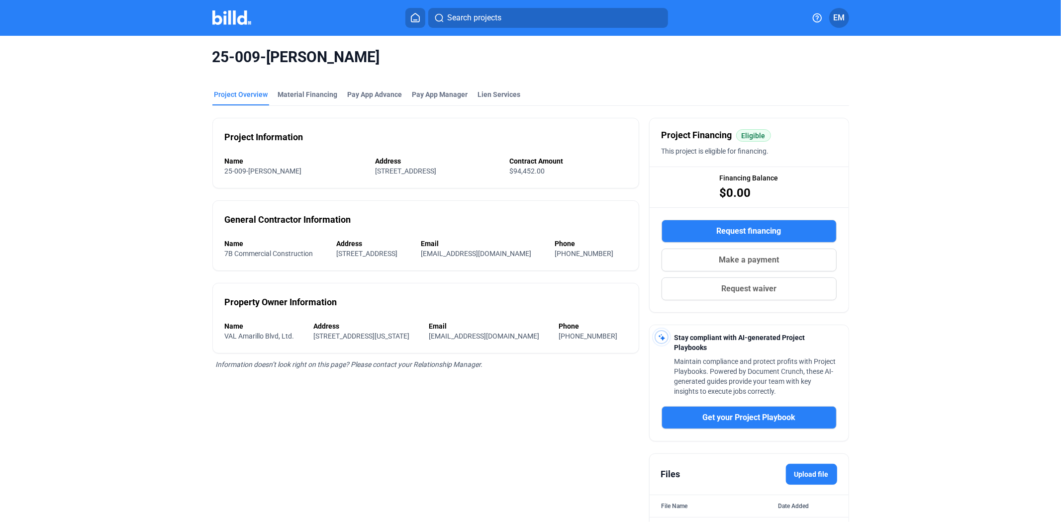
click at [225, 8] on div "Search projects EM" at bounding box center [530, 18] width 786 height 20
click at [221, 13] on img at bounding box center [231, 17] width 39 height 14
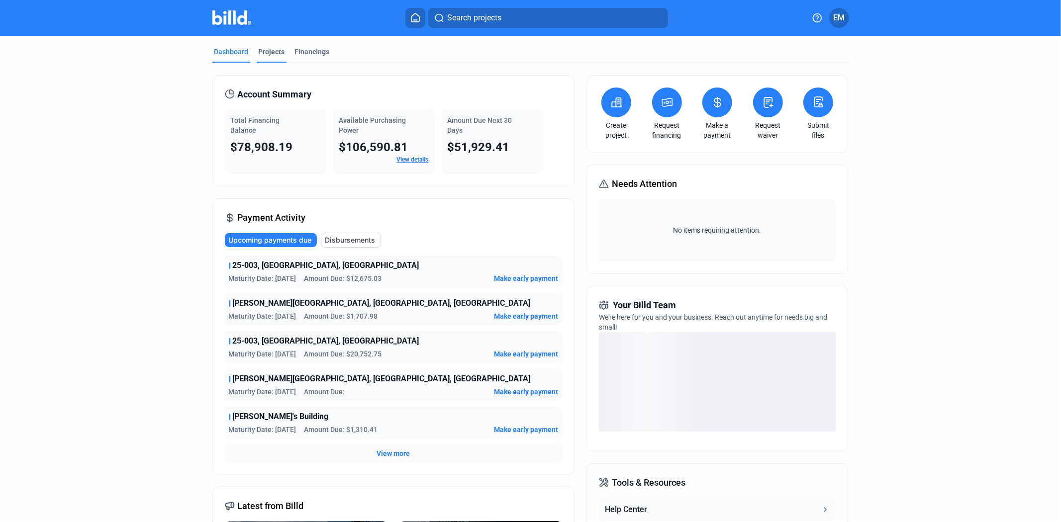
click at [259, 47] on div "Projects" at bounding box center [272, 52] width 26 height 10
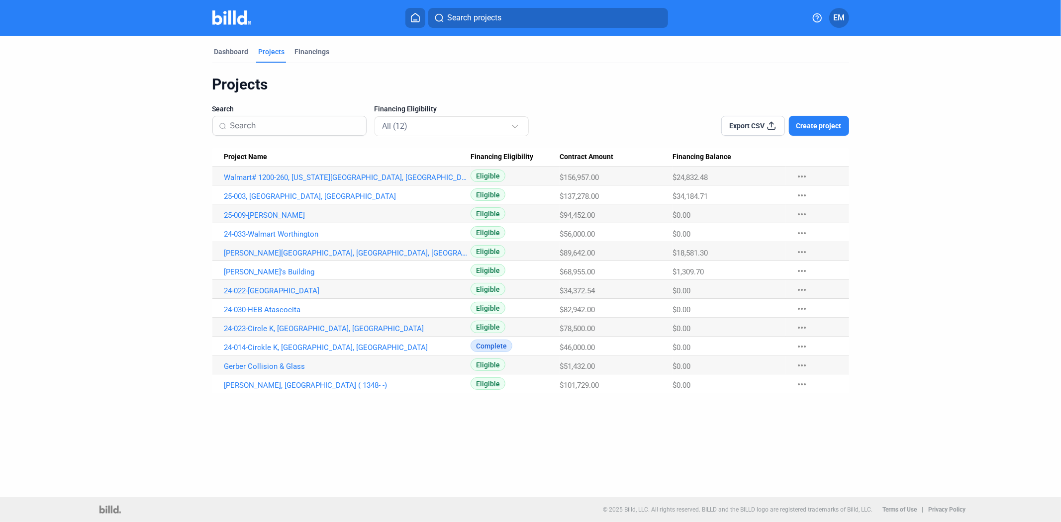
drag, startPoint x: 581, startPoint y: 195, endPoint x: 560, endPoint y: 195, distance: 20.9
click at [560, 195] on div "$137,278.00" at bounding box center [615, 196] width 113 height 9
click at [679, 194] on span "$34,184.71" at bounding box center [689, 196] width 35 height 9
drag, startPoint x: 709, startPoint y: 195, endPoint x: 675, endPoint y: 196, distance: 34.3
click at [675, 196] on span "$34,184.71" at bounding box center [689, 196] width 35 height 9
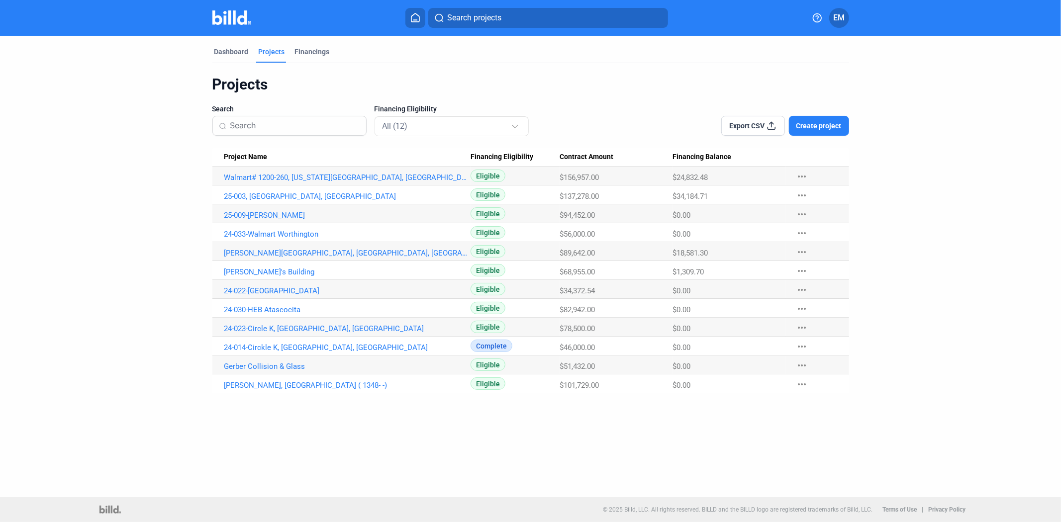
click at [570, 191] on Amount "$137,278.00" at bounding box center [615, 194] width 113 height 19
click at [600, 196] on div "$137,278.00" at bounding box center [615, 196] width 113 height 9
drag, startPoint x: 600, startPoint y: 196, endPoint x: 564, endPoint y: 196, distance: 36.3
click at [564, 196] on div "$137,278.00" at bounding box center [615, 196] width 113 height 9
drag, startPoint x: 617, startPoint y: 157, endPoint x: 559, endPoint y: 155, distance: 57.2
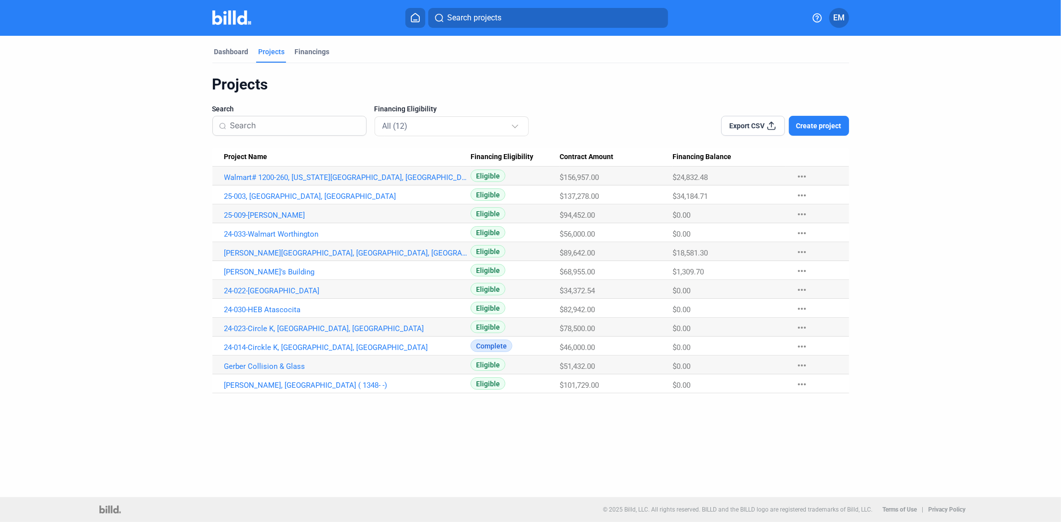
click at [559, 155] on div "Contract Amount" at bounding box center [615, 157] width 113 height 9
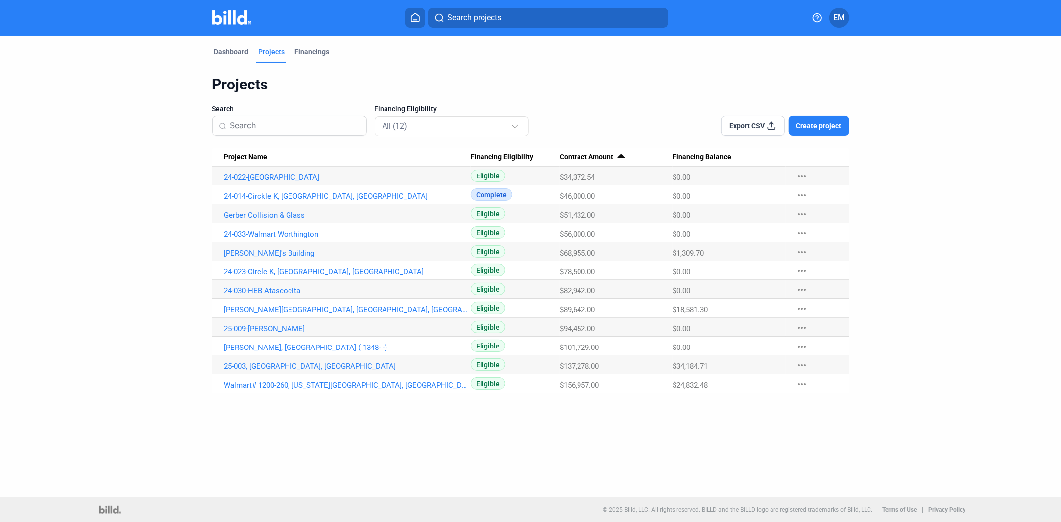
click at [579, 178] on span "$34,372.54" at bounding box center [576, 177] width 35 height 9
